Goal: Check status: Check status

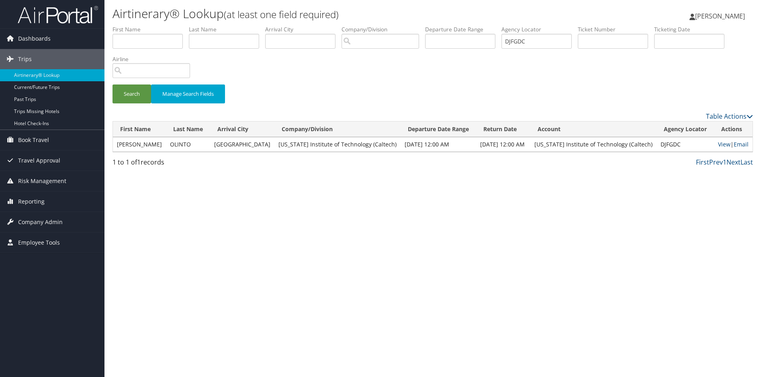
click at [568, 76] on div "Search Manage Search Fields" at bounding box center [433, 68] width 653 height 86
drag, startPoint x: 547, startPoint y: 42, endPoint x: 481, endPoint y: 36, distance: 66.2
click at [481, 25] on ul "First Name Last Name Departure City Arrival City Company/Division Airport/City …" at bounding box center [433, 25] width 641 height 0
click at [537, 38] on input "text" at bounding box center [537, 41] width 70 height 15
click at [113, 84] on button "Search" at bounding box center [132, 93] width 39 height 19
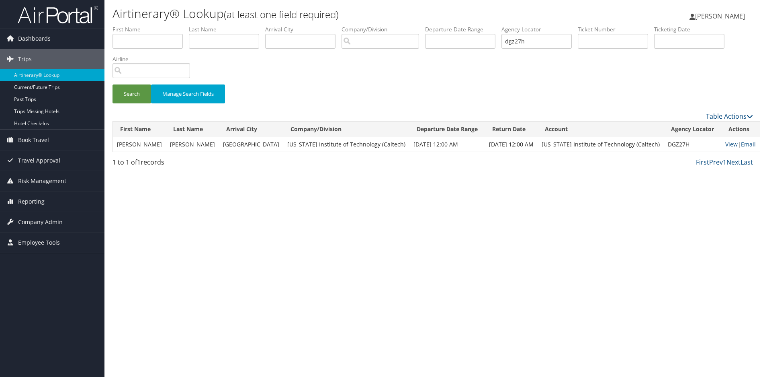
click at [541, 225] on div "Airtinerary® Lookup (at least one field required) Sharonica Roby Sharonica Roby…" at bounding box center [432, 188] width 657 height 377
click at [725, 145] on link "View" at bounding box center [731, 144] width 12 height 8
drag, startPoint x: 541, startPoint y: 45, endPoint x: 471, endPoint y: 40, distance: 70.1
click at [471, 25] on ul "First Name Last Name Departure City Arrival City Company/Division Airport/City …" at bounding box center [433, 25] width 641 height 0
type input "DGZ2K4"
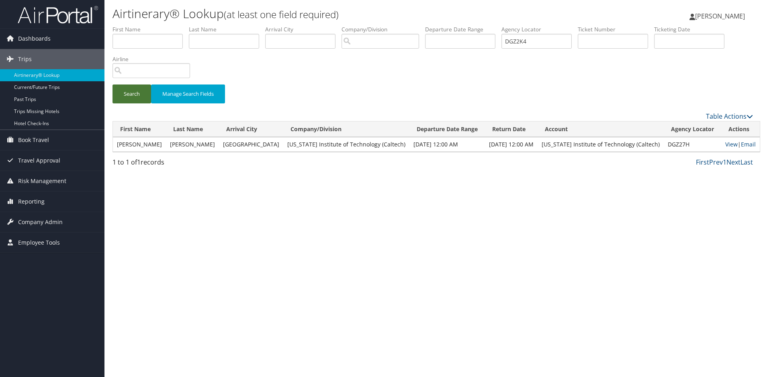
click at [127, 96] on button "Search" at bounding box center [132, 93] width 39 height 19
click at [568, 245] on div "Airtinerary® Lookup (at least one field required) Sharonica Roby Sharonica Roby…" at bounding box center [432, 188] width 657 height 377
click at [718, 144] on link "View" at bounding box center [724, 144] width 12 height 8
click at [137, 89] on button "Search" at bounding box center [132, 93] width 39 height 19
click at [541, 293] on div "Airtinerary® Lookup (at least one field required) Sharonica Roby Sharonica Roby…" at bounding box center [432, 188] width 657 height 377
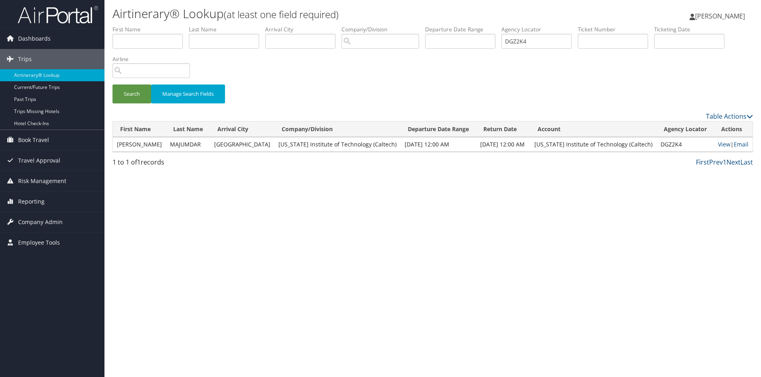
click at [484, 176] on div "Airtinerary® Lookup (at least one field required) Sharonica Roby Sharonica Roby…" at bounding box center [432, 188] width 657 height 377
click at [722, 144] on link "View" at bounding box center [724, 144] width 12 height 8
click at [532, 278] on div "Airtinerary® Lookup (at least one field required) Sharonica Roby Sharonica Roby…" at bounding box center [432, 188] width 657 height 377
click at [378, 238] on div "Airtinerary® Lookup (at least one field required) Sharonica Roby Sharonica Roby…" at bounding box center [432, 188] width 657 height 377
drag, startPoint x: 527, startPoint y: 40, endPoint x: 473, endPoint y: 37, distance: 53.6
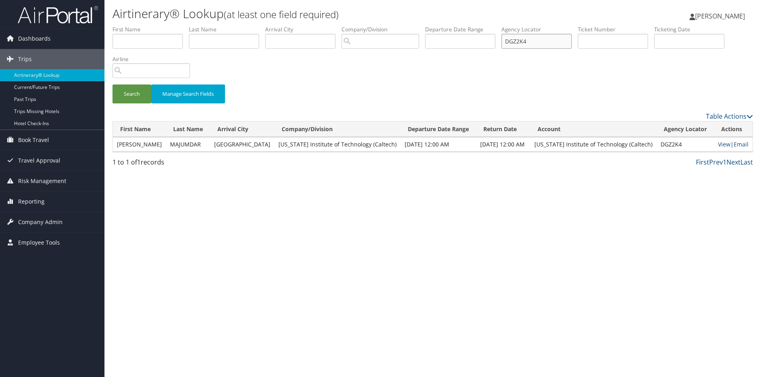
click at [474, 25] on ul "First Name Last Name Departure City Arrival City Company/Division Airport/City …" at bounding box center [433, 25] width 641 height 0
click at [429, 271] on div "Airtinerary® Lookup (at least one field required) Sharonica Roby Sharonica Roby…" at bounding box center [432, 188] width 657 height 377
click at [426, 225] on div "Airtinerary® Lookup (at least one field required) Sharonica Roby Sharonica Roby…" at bounding box center [432, 188] width 657 height 377
click at [231, 220] on div "Airtinerary® Lookup (at least one field required) Sharonica Roby Sharonica Roby…" at bounding box center [432, 188] width 657 height 377
click at [537, 44] on input "text" at bounding box center [537, 41] width 70 height 15
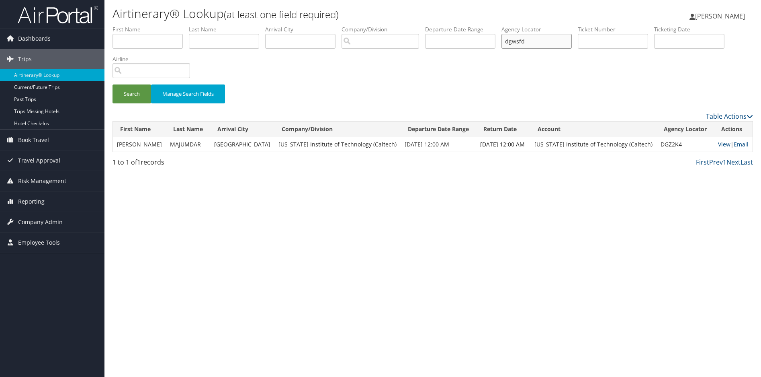
type input "dgwsfd"
click at [113, 84] on button "Search" at bounding box center [132, 93] width 39 height 19
click at [447, 265] on div "Airtinerary® Lookup (at least one field required) Sharonica Roby Sharonica Roby…" at bounding box center [432, 188] width 657 height 377
click at [132, 95] on button "Search" at bounding box center [132, 93] width 39 height 19
click at [651, 227] on div "Airtinerary® Lookup (at least one field required) Sharonica Roby Sharonica Roby…" at bounding box center [432, 188] width 657 height 377
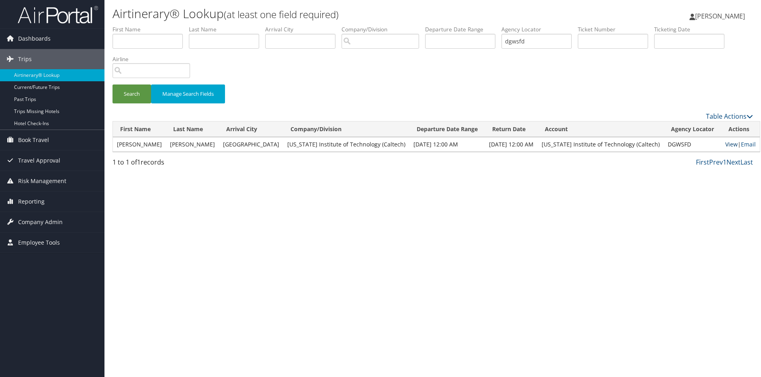
click at [725, 142] on link "View" at bounding box center [731, 144] width 12 height 8
click at [467, 239] on div "Airtinerary® Lookup (at least one field required) Sharonica Roby Sharonica Roby…" at bounding box center [432, 188] width 657 height 377
click at [411, 60] on div "Search Manage Search Fields" at bounding box center [433, 68] width 653 height 86
click at [419, 225] on div "Airtinerary® Lookup (at least one field required) Sharonica Roby Sharonica Roby…" at bounding box center [432, 188] width 657 height 377
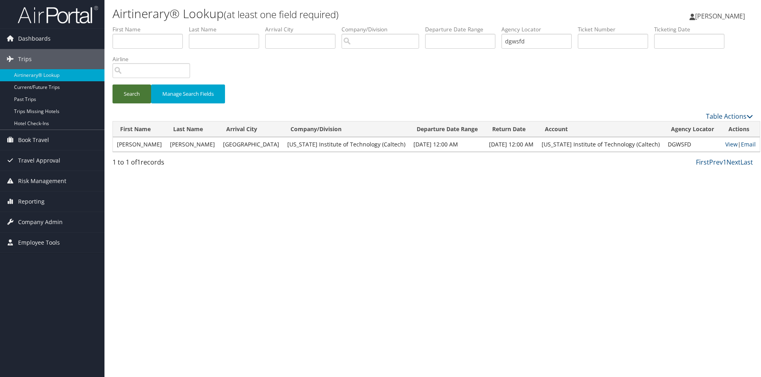
click at [135, 92] on button "Search" at bounding box center [132, 93] width 39 height 19
click at [519, 226] on div "Airtinerary® Lookup (at least one field required) Sharonica Roby Sharonica Roby…" at bounding box center [432, 188] width 657 height 377
click at [671, 92] on div "Search Manage Search Fields" at bounding box center [433, 97] width 653 height 27
click at [725, 143] on link "View" at bounding box center [731, 144] width 12 height 8
click at [385, 291] on div "Airtinerary® Lookup (at least one field required) Sharonica Roby Sharonica Roby…" at bounding box center [432, 188] width 657 height 377
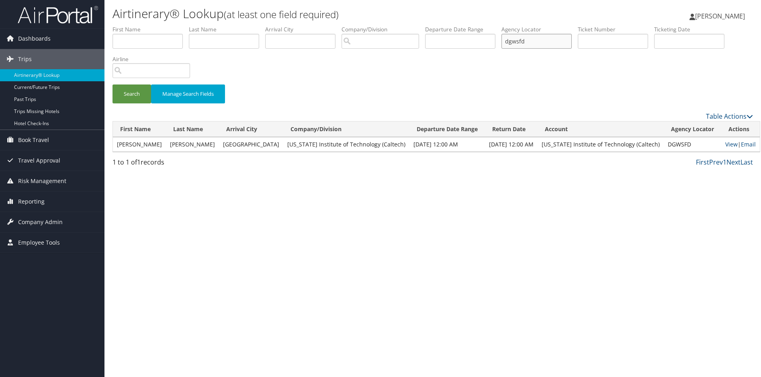
drag, startPoint x: 534, startPoint y: 37, endPoint x: 489, endPoint y: 39, distance: 45.5
click at [489, 25] on ul "First Name Last Name Departure City Arrival City Company/Division Airport/City …" at bounding box center [433, 25] width 641 height 0
click at [113, 84] on button "Search" at bounding box center [132, 93] width 39 height 19
click at [718, 142] on link "View" at bounding box center [724, 144] width 12 height 8
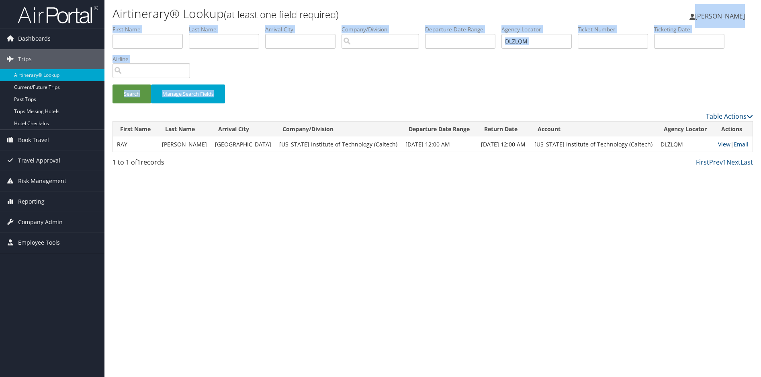
click at [494, 101] on div "Airtinerary® Lookup (at least one field required) Sharonica Roby Sharonica Roby…" at bounding box center [432, 188] width 657 height 377
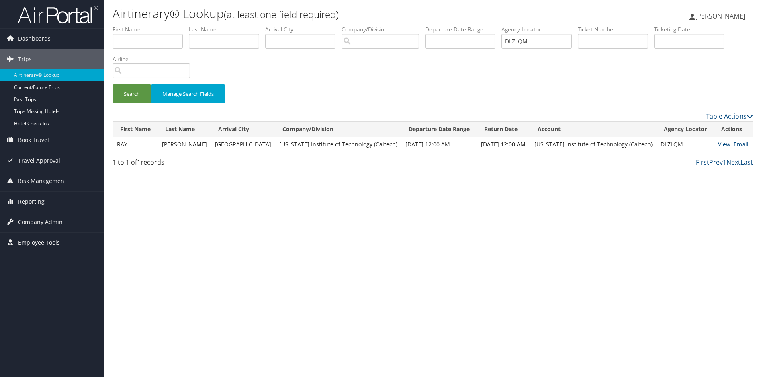
drag, startPoint x: 494, startPoint y: 101, endPoint x: 495, endPoint y: 90, distance: 10.5
click at [495, 90] on div "Search Manage Search Fields" at bounding box center [433, 97] width 653 height 27
drag, startPoint x: 543, startPoint y: 39, endPoint x: 457, endPoint y: 37, distance: 86.8
click at [463, 25] on ul "First Name Last Name Departure City Arrival City Company/Division Airport/City …" at bounding box center [433, 25] width 641 height 0
paste input "KWSDZ"
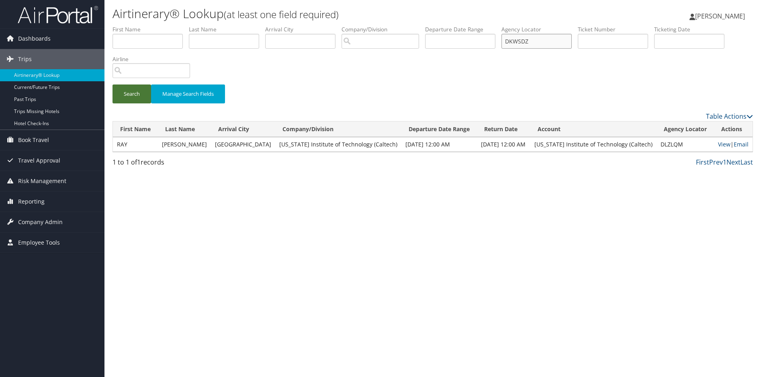
type input "DKWSDZ"
click at [127, 94] on button "Search" at bounding box center [132, 93] width 39 height 19
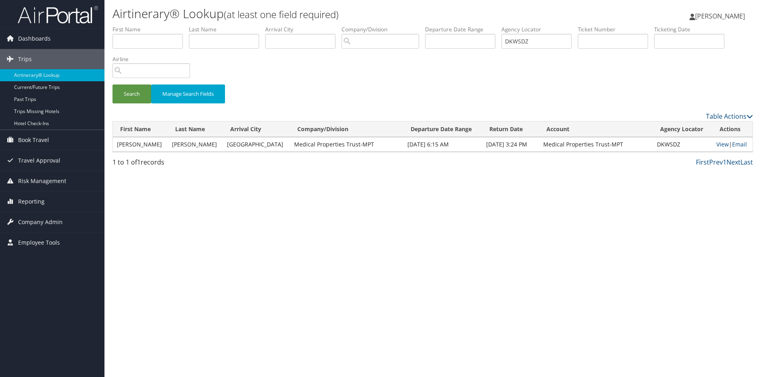
click at [528, 239] on div "Airtinerary® Lookup (at least one field required) Sharonica Roby Sharonica Roby…" at bounding box center [432, 188] width 657 height 377
click at [721, 143] on link "View" at bounding box center [723, 144] width 12 height 8
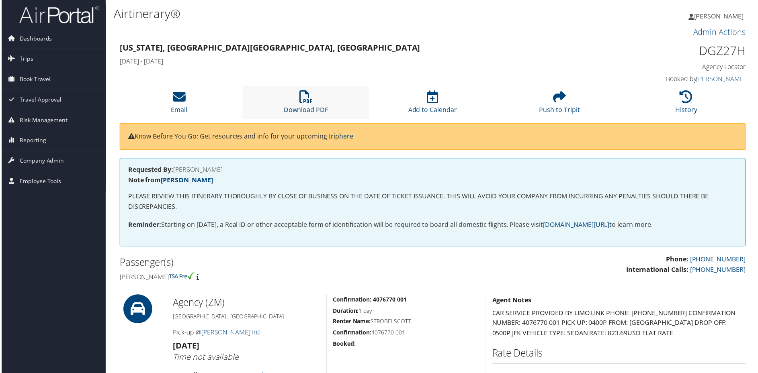
click at [305, 99] on icon at bounding box center [305, 97] width 13 height 13
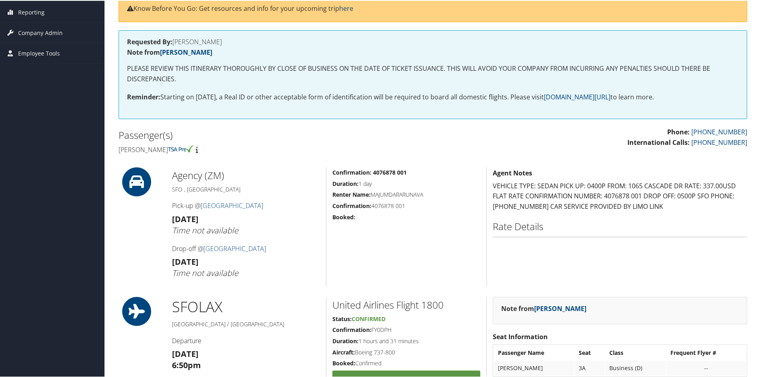
scroll to position [121, 0]
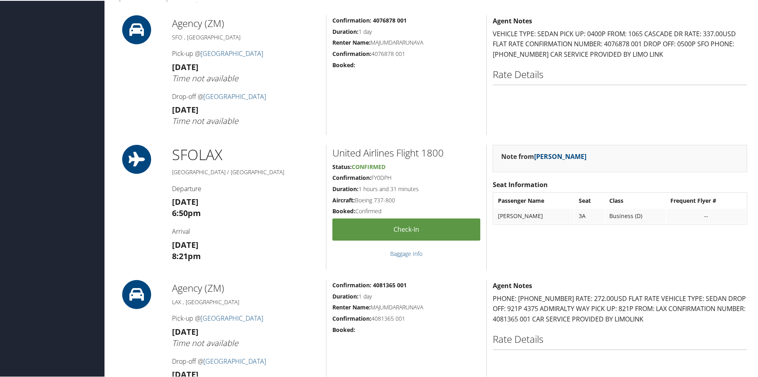
scroll to position [161, 0]
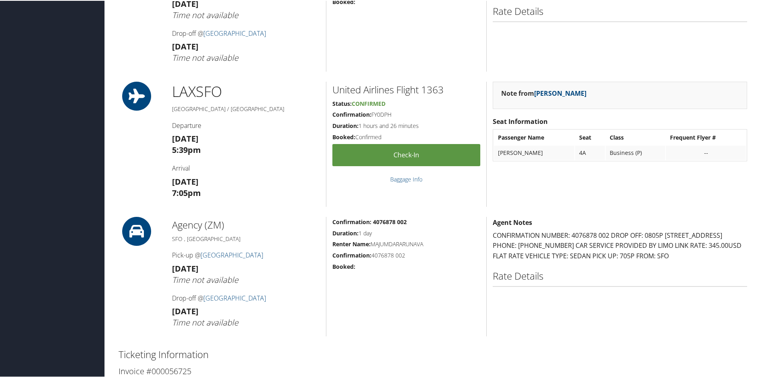
scroll to position [884, 0]
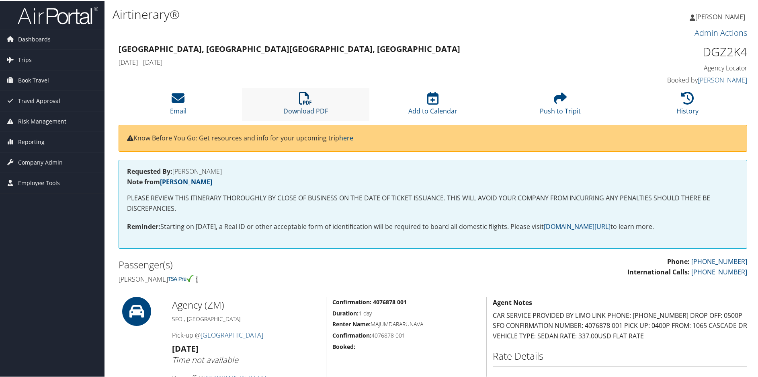
click at [300, 104] on icon at bounding box center [305, 97] width 13 height 13
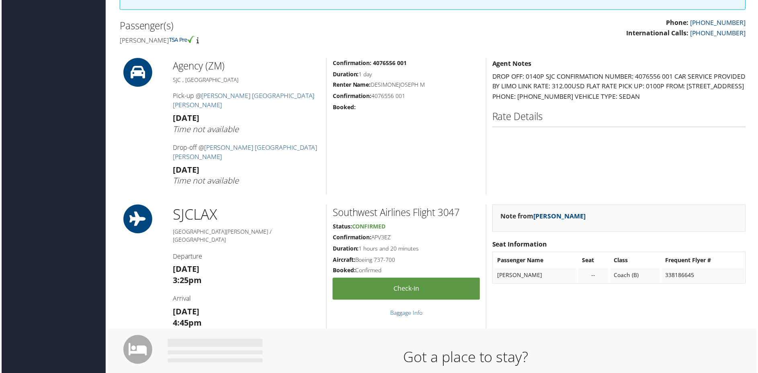
scroll to position [121, 0]
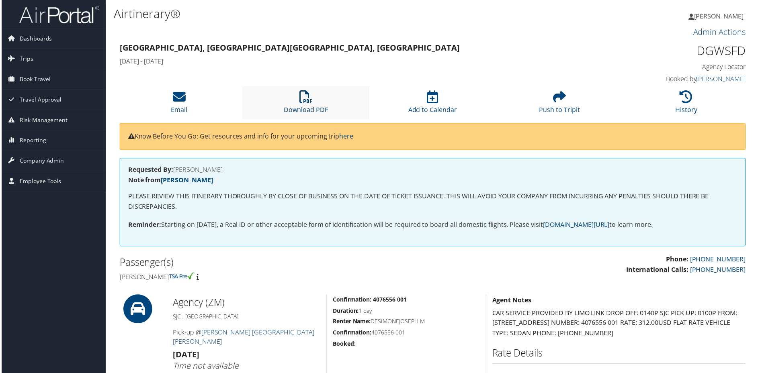
click at [302, 95] on icon at bounding box center [305, 97] width 13 height 13
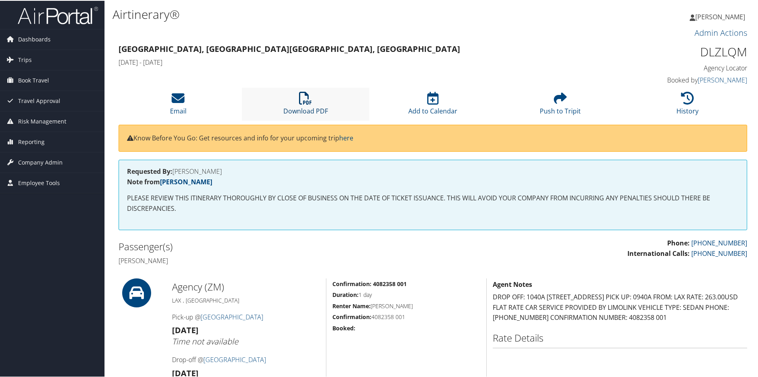
click at [303, 97] on icon at bounding box center [305, 97] width 13 height 13
